Goal: Transaction & Acquisition: Purchase product/service

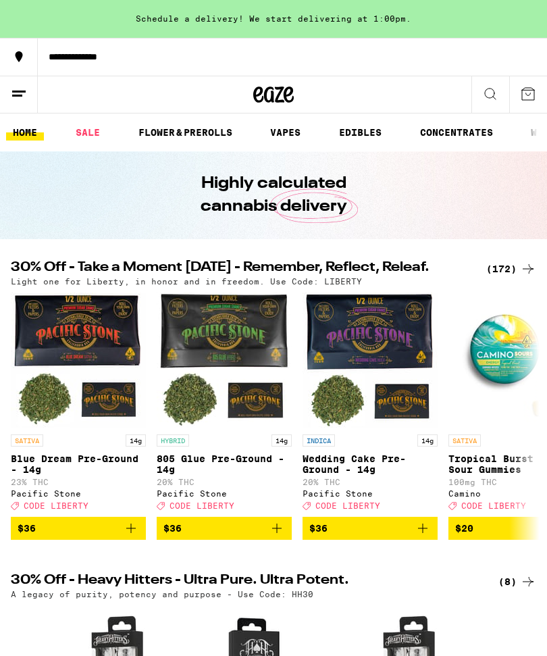
click at [94, 52] on div "**********" at bounding box center [292, 56] width 509 height 9
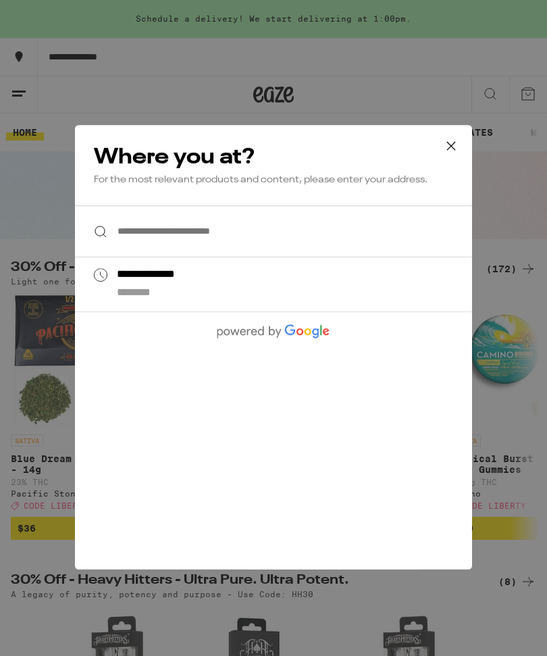
click at [189, 282] on div "**********" at bounding box center [166, 275] width 98 height 14
type input "**********"
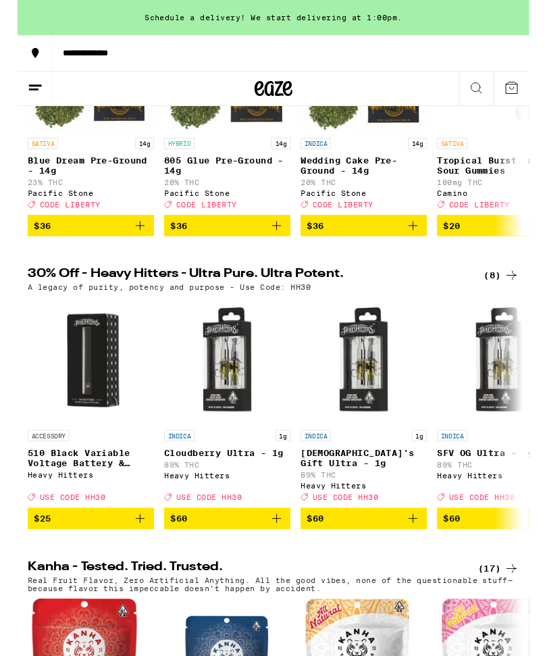
click at [240, 563] on span "$60" at bounding box center [224, 555] width 122 height 16
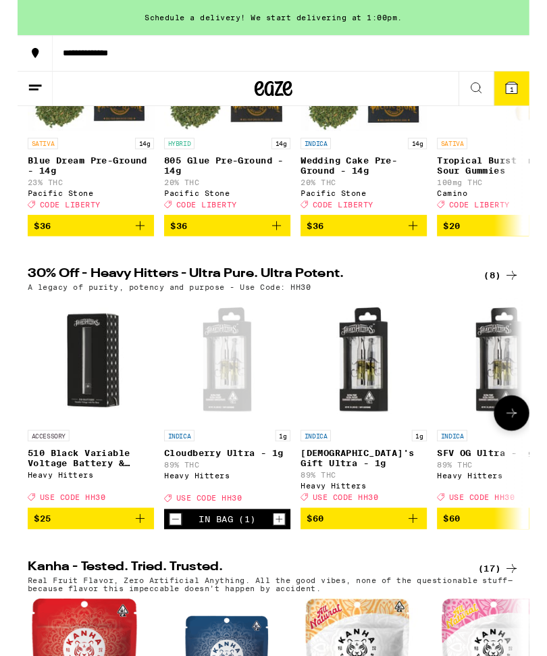
click at [526, 450] on icon at bounding box center [528, 442] width 16 height 16
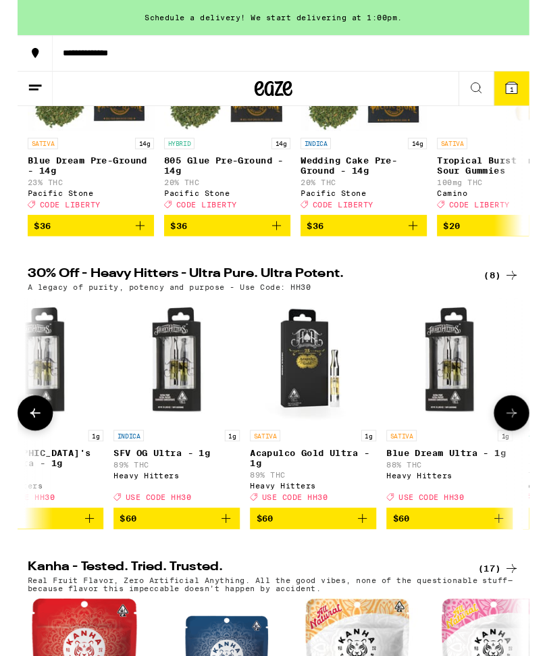
scroll to position [0, 378]
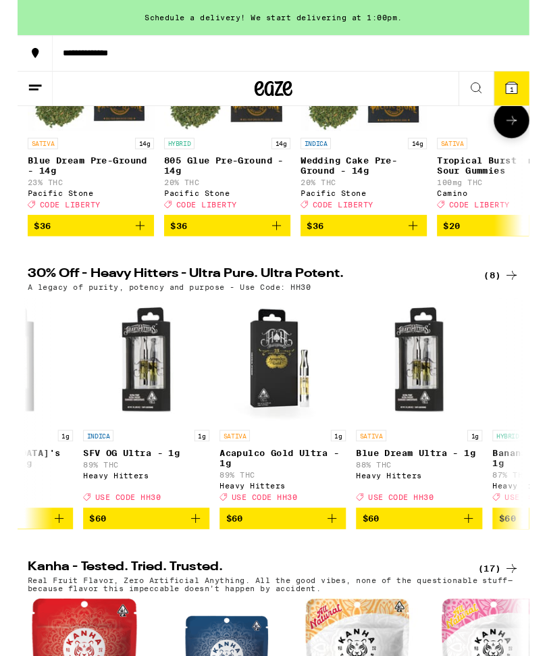
click at [537, 90] on button "1" at bounding box center [528, 94] width 38 height 36
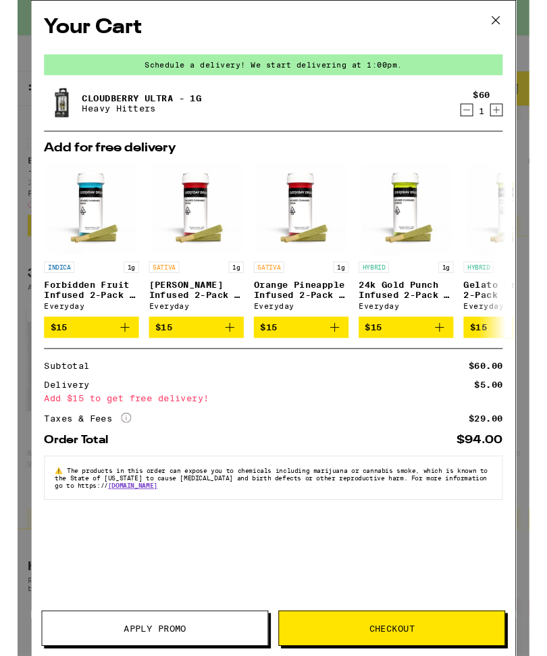
click at [517, 20] on icon at bounding box center [511, 21] width 20 height 20
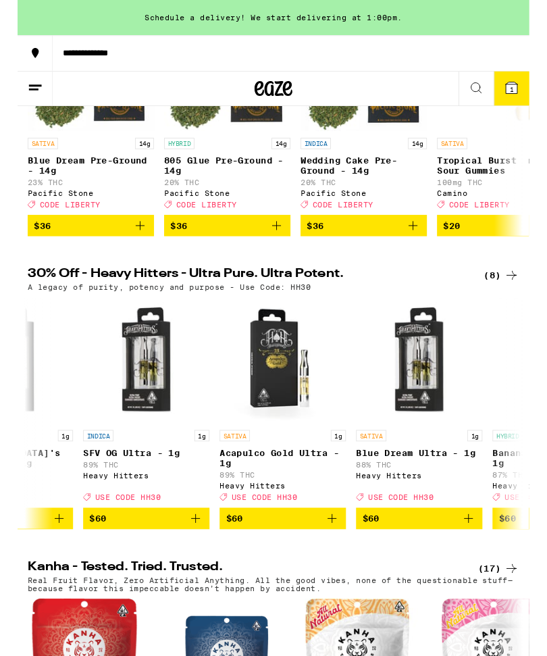
click at [530, 95] on span "1" at bounding box center [528, 95] width 4 height 8
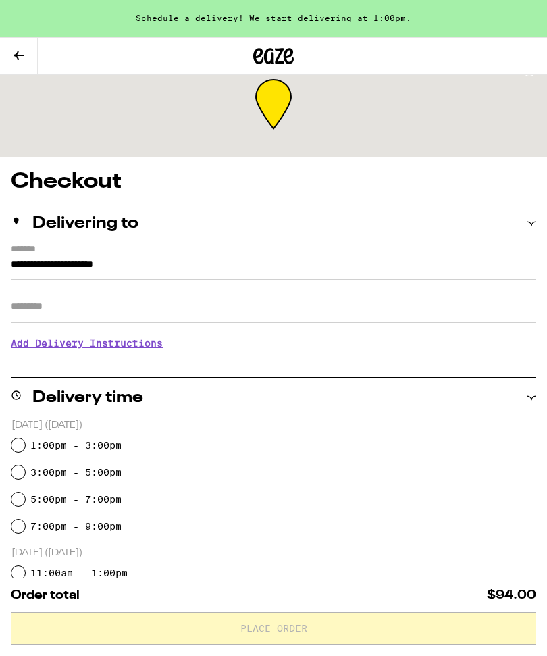
scroll to position [25, 0]
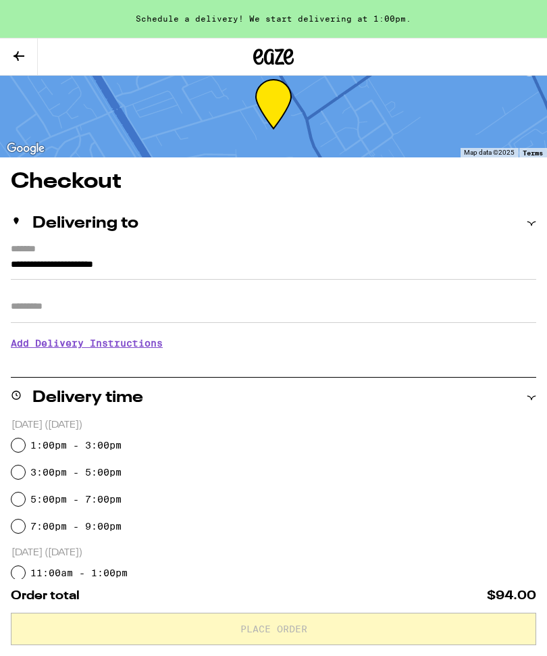
click at [28, 53] on button at bounding box center [19, 57] width 38 height 37
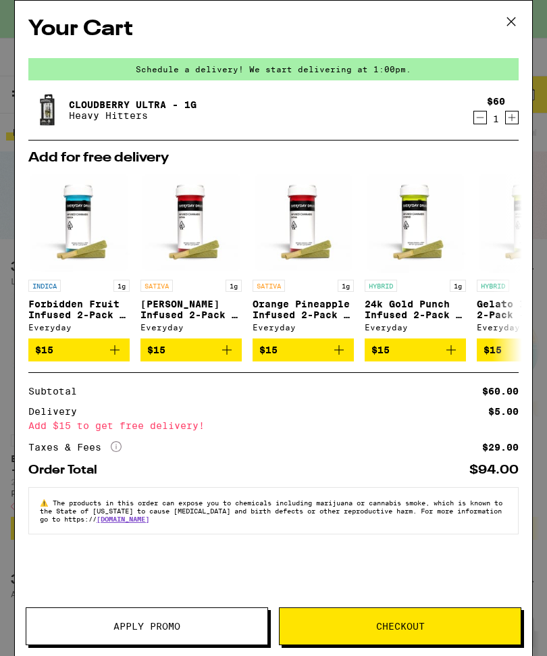
click at [142, 644] on button "Apply Promo" at bounding box center [147, 626] width 243 height 38
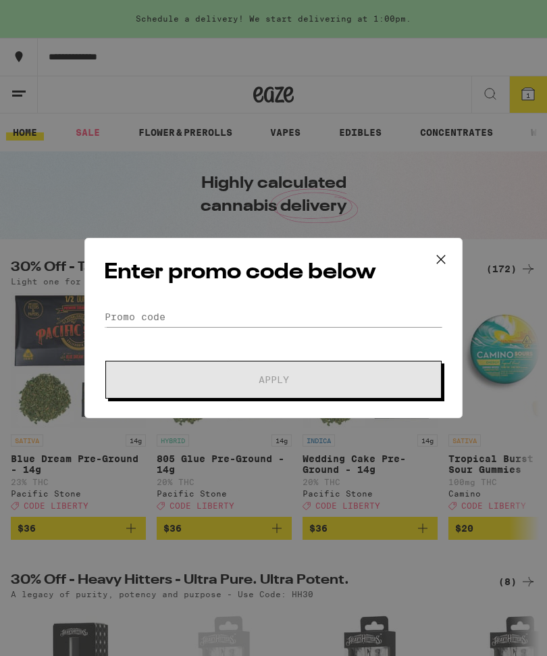
click at [208, 342] on form "Promo Code Apply" at bounding box center [273, 353] width 339 height 92
click at [226, 342] on form "Promo Code Apply" at bounding box center [273, 353] width 339 height 92
click at [151, 327] on input "Promo Code" at bounding box center [273, 317] width 339 height 20
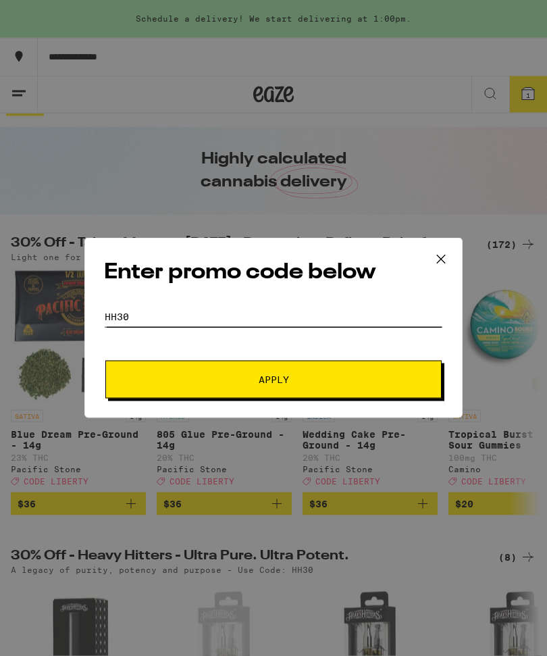
type input "Hh30"
click at [353, 378] on span "Apply" at bounding box center [273, 379] width 243 height 9
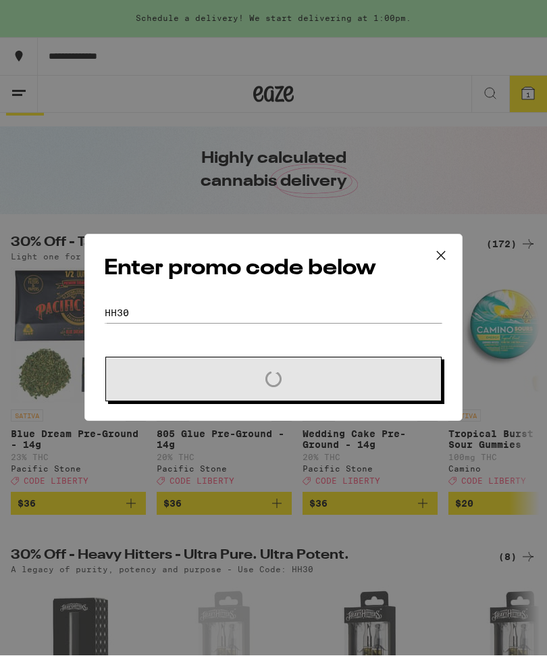
scroll to position [25, 0]
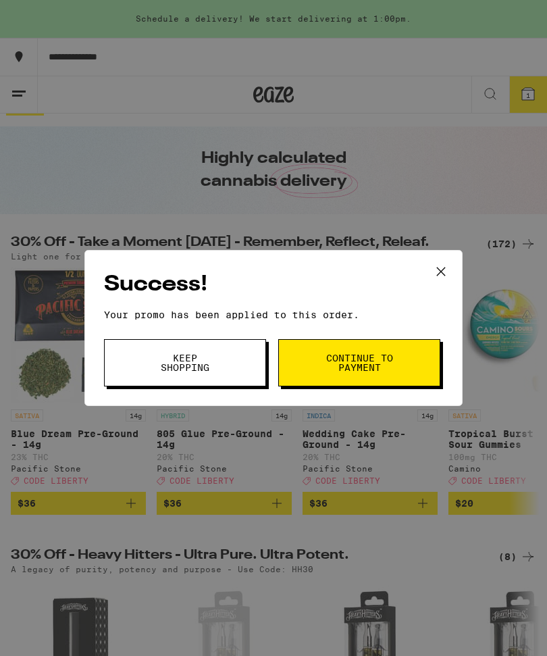
click at [357, 368] on span "Continue to payment" at bounding box center [359, 362] width 69 height 19
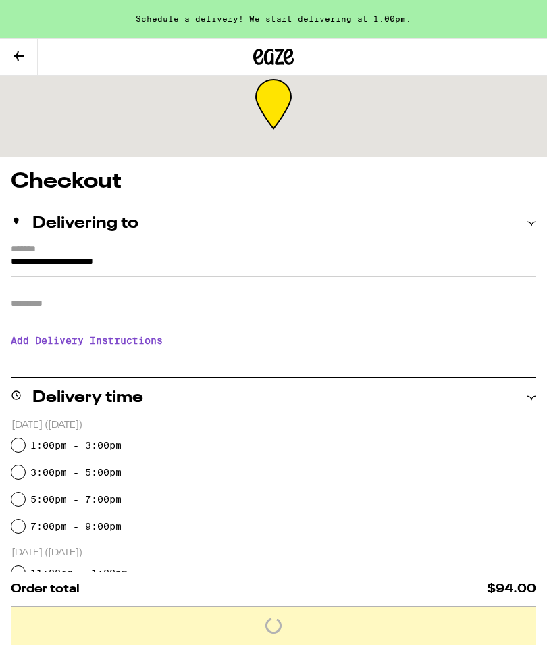
scroll to position [17, 0]
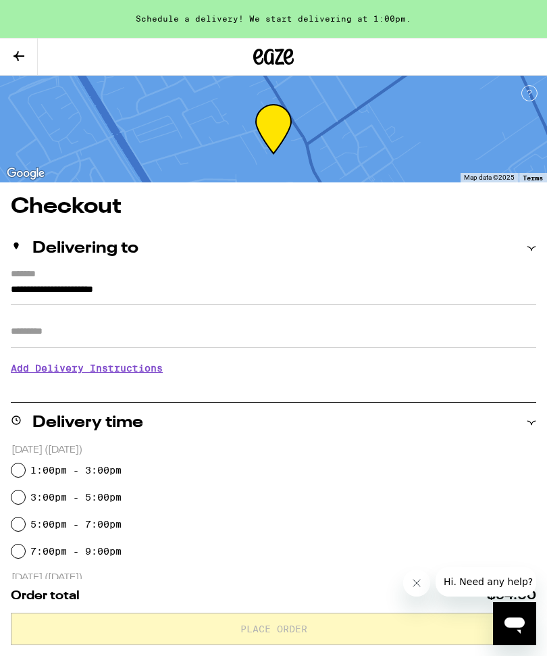
click at [95, 461] on div "1:00pm - 3:00pm" at bounding box center [273, 470] width 525 height 27
click at [26, 466] on div "1:00pm - 3:00pm" at bounding box center [273, 470] width 525 height 27
click at [24, 467] on input "1:00pm - 3:00pm" at bounding box center [18, 470] width 14 height 14
radio input "true"
click at [413, 586] on icon "Close message from company" at bounding box center [416, 583] width 7 height 7
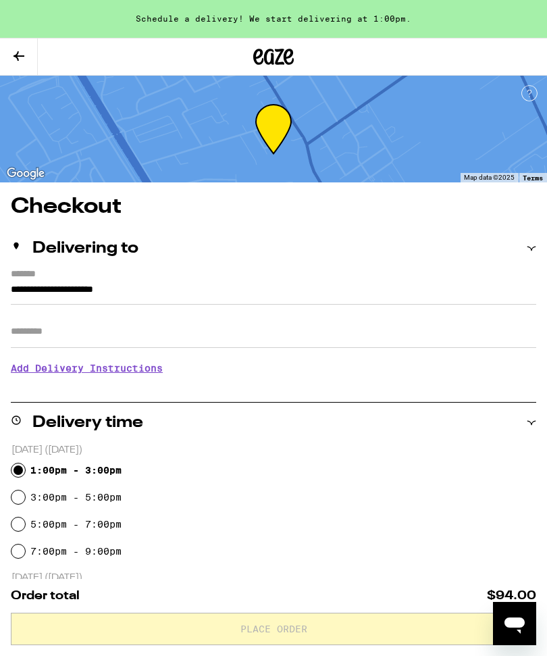
click at [12, 61] on icon at bounding box center [19, 56] width 16 height 16
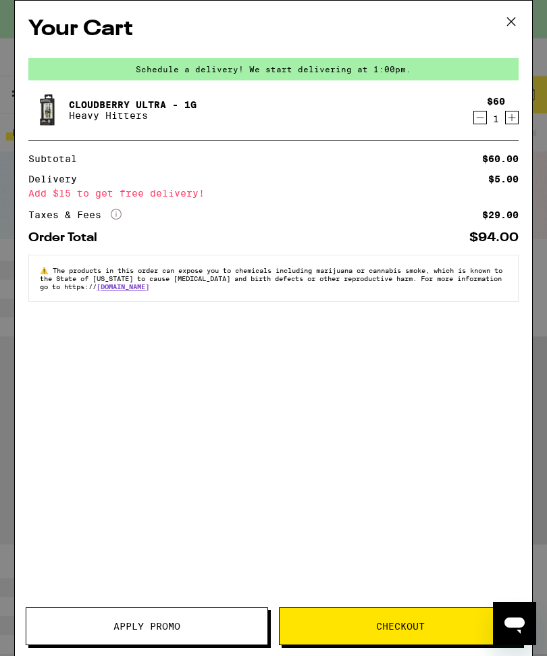
click at [170, 643] on button "Apply Promo" at bounding box center [147, 626] width 243 height 38
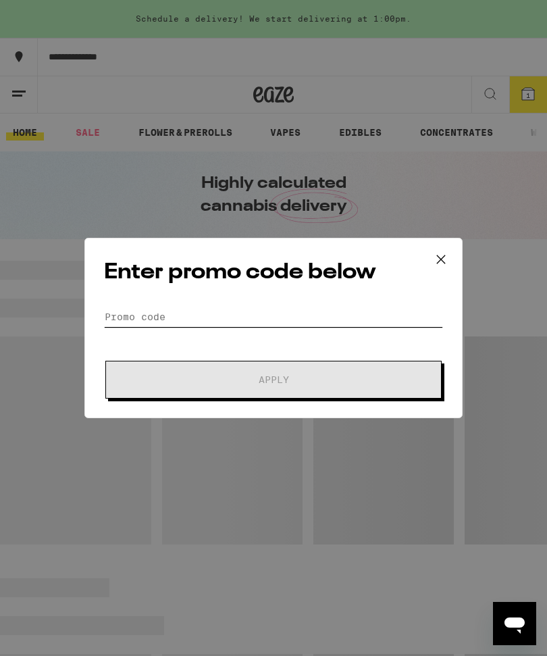
click at [197, 314] on input "Promo Code" at bounding box center [273, 317] width 339 height 20
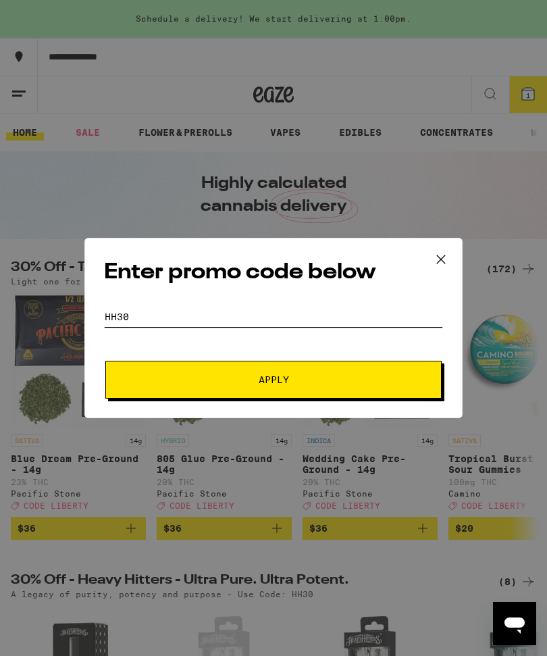
type input "Hh30"
click at [330, 384] on span "Apply" at bounding box center [273, 379] width 243 height 9
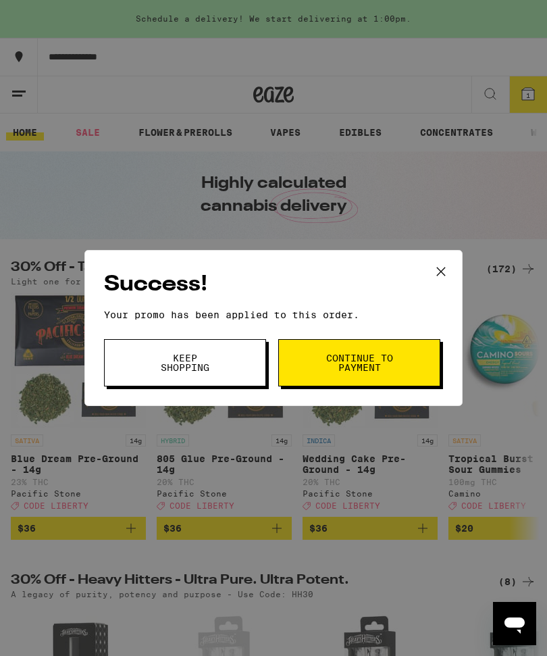
click at [375, 376] on button "Continue to payment" at bounding box center [359, 362] width 162 height 47
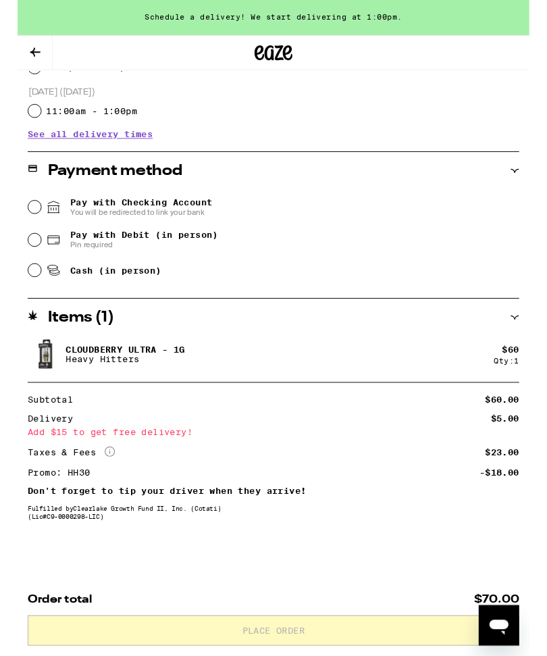
scroll to position [486, 0]
click at [208, 211] on span "Pay with Checking Account You will be redirected to link your bank" at bounding box center [132, 222] width 152 height 22
click at [25, 215] on input "Pay with Checking Account You will be redirected to link your bank" at bounding box center [18, 222] width 14 height 14
click at [202, 252] on span "Pay with Debit (in person)" at bounding box center [135, 251] width 158 height 11
click at [25, 252] on input "Pay with Debit (in person) Pin required" at bounding box center [18, 257] width 14 height 14
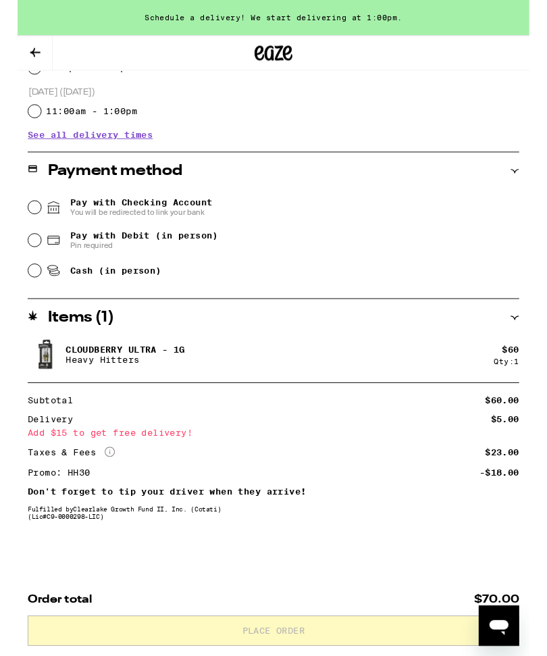
radio input "true"
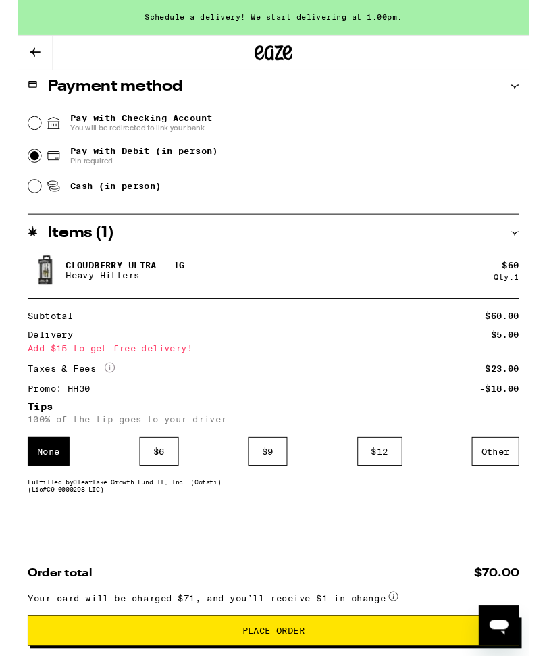
scroll to position [578, 0]
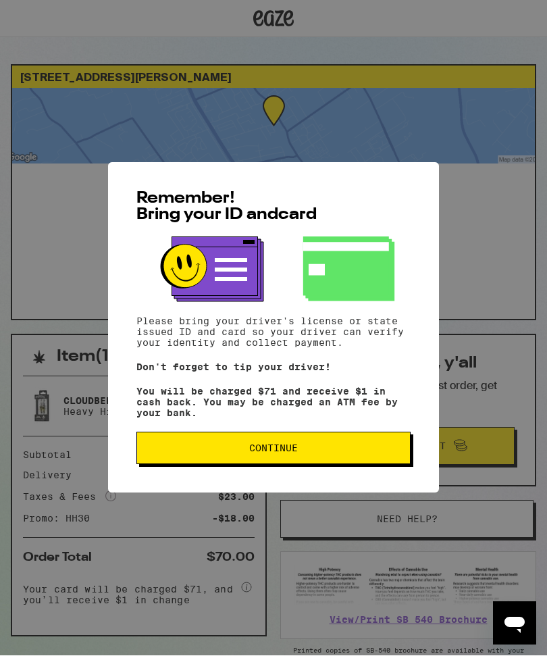
scroll to position [1, 0]
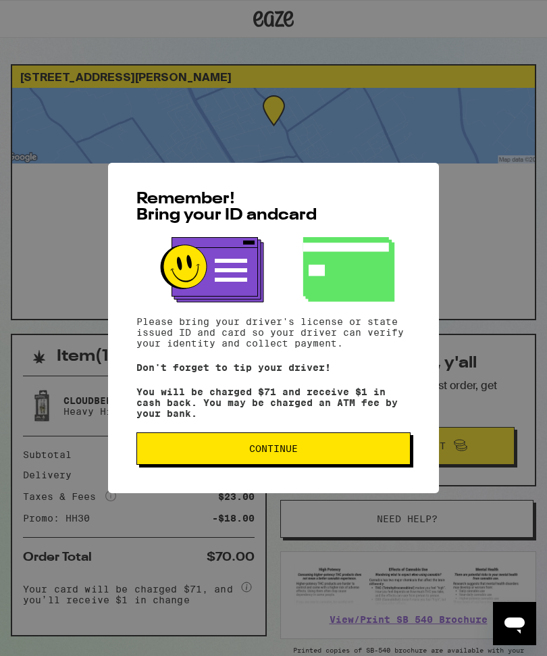
click at [333, 453] on span "Continue" at bounding box center [273, 448] width 251 height 9
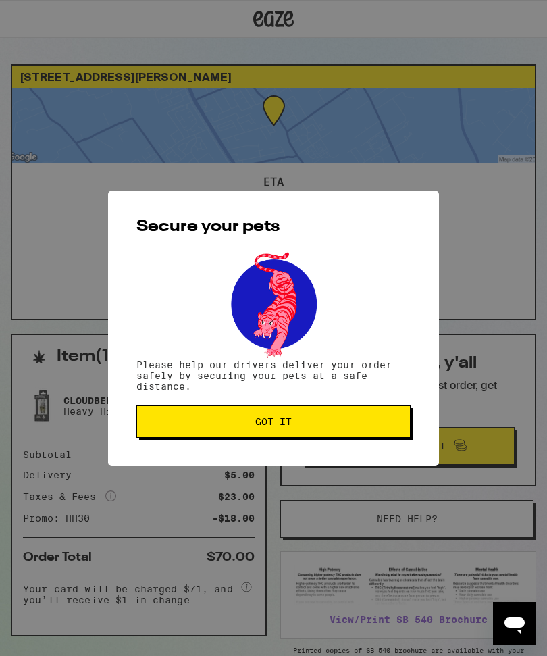
click at [376, 424] on span "Got it" at bounding box center [273, 421] width 251 height 9
